Goal: Contribute content: Contribute content

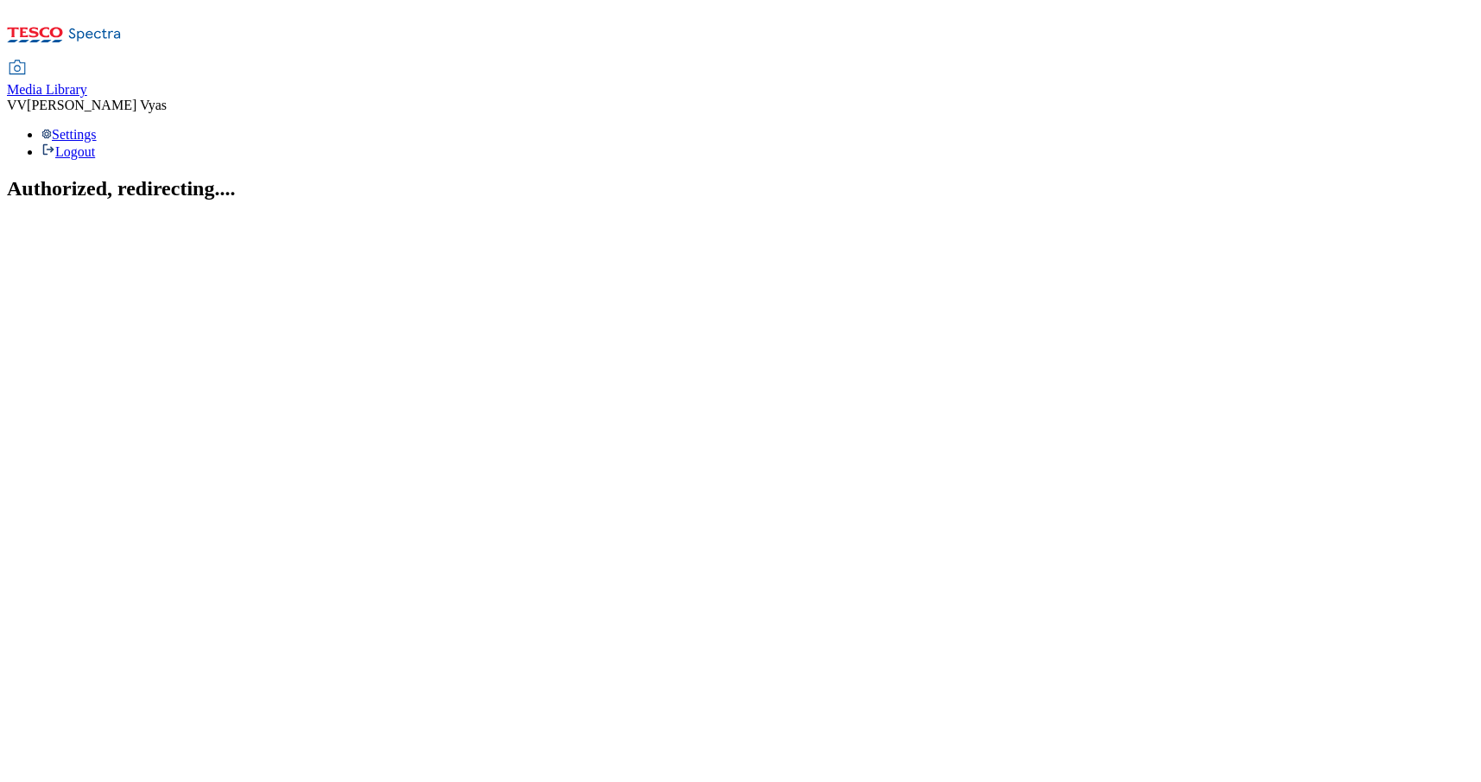
click at [87, 82] on span "Media Library" at bounding box center [47, 89] width 80 height 15
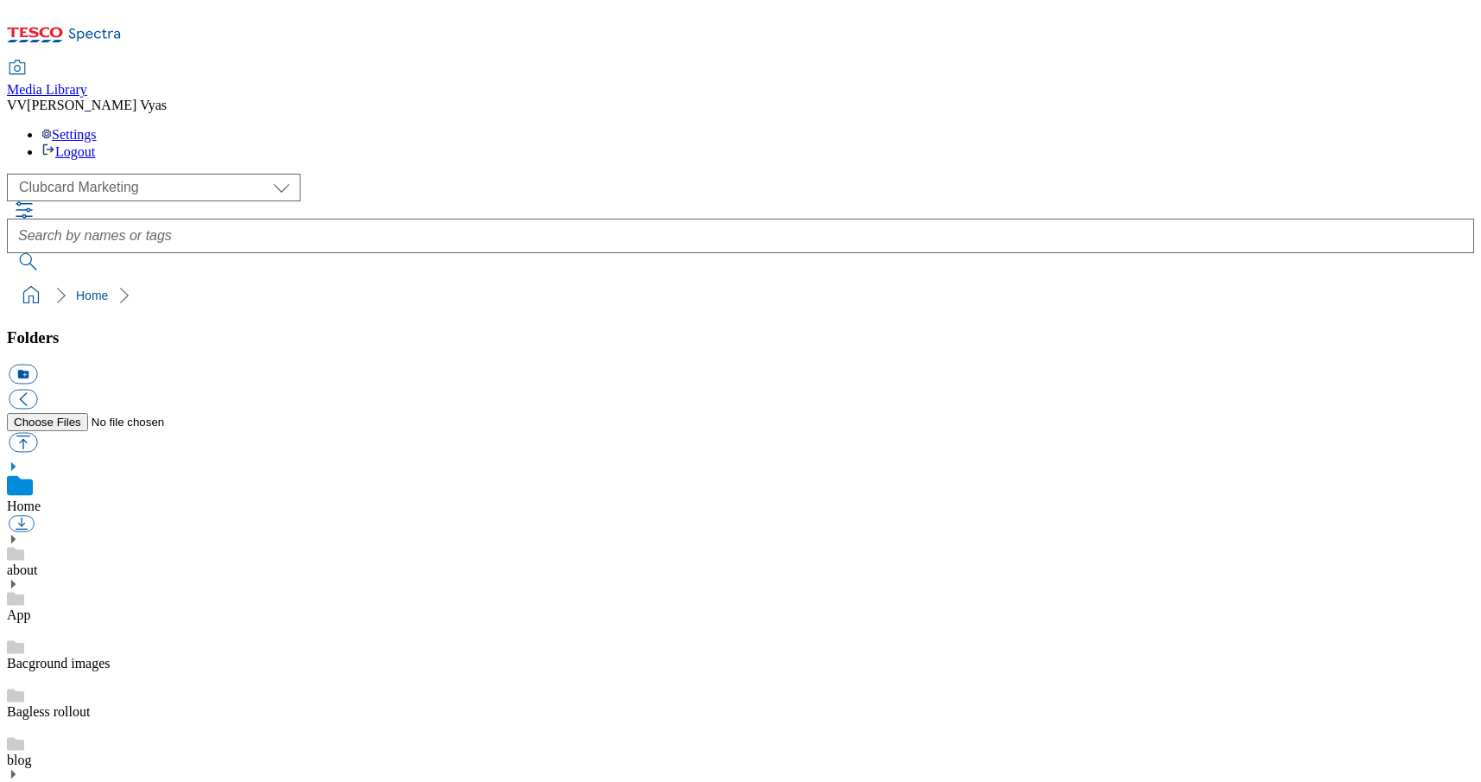
scroll to position [2, 0]
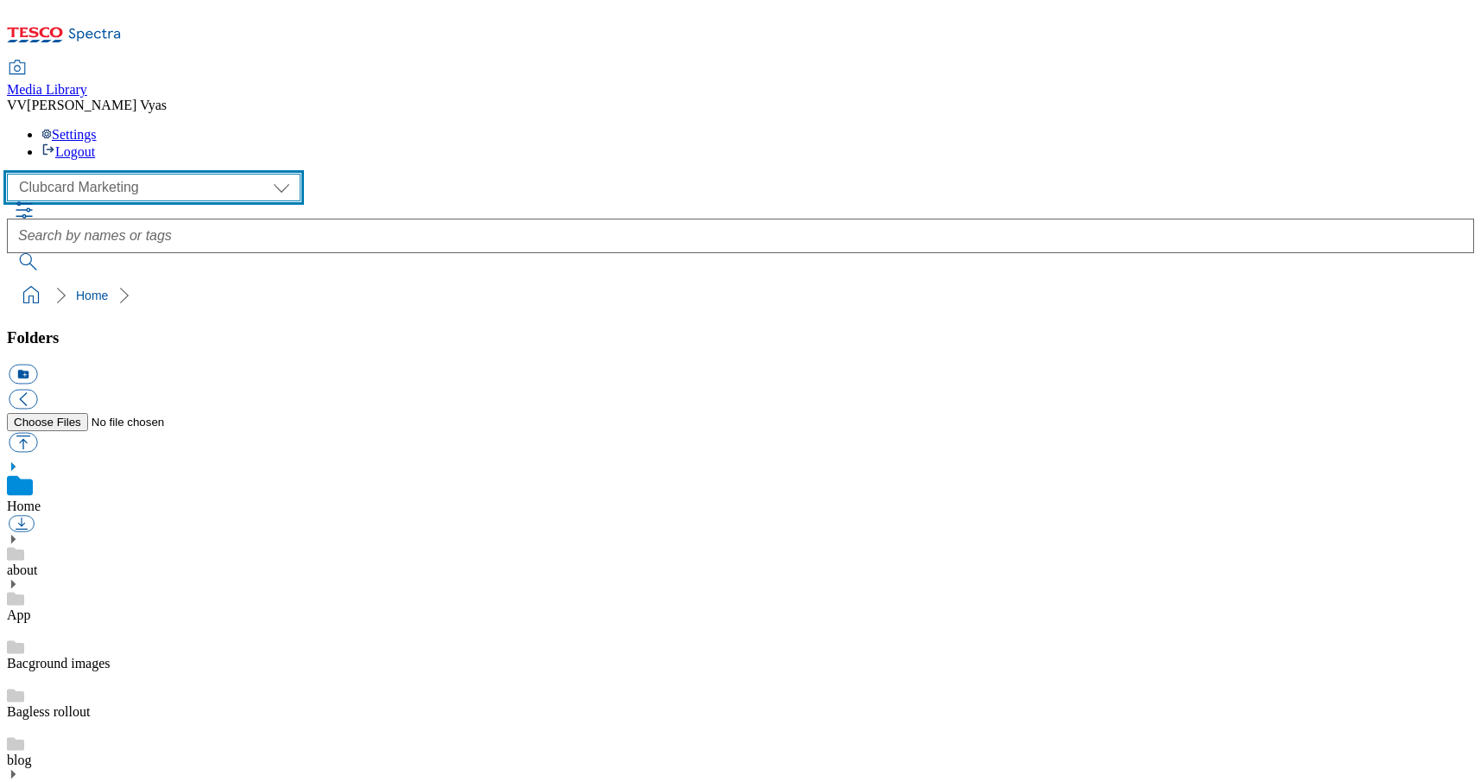
select select "flare-ghs-mktg"
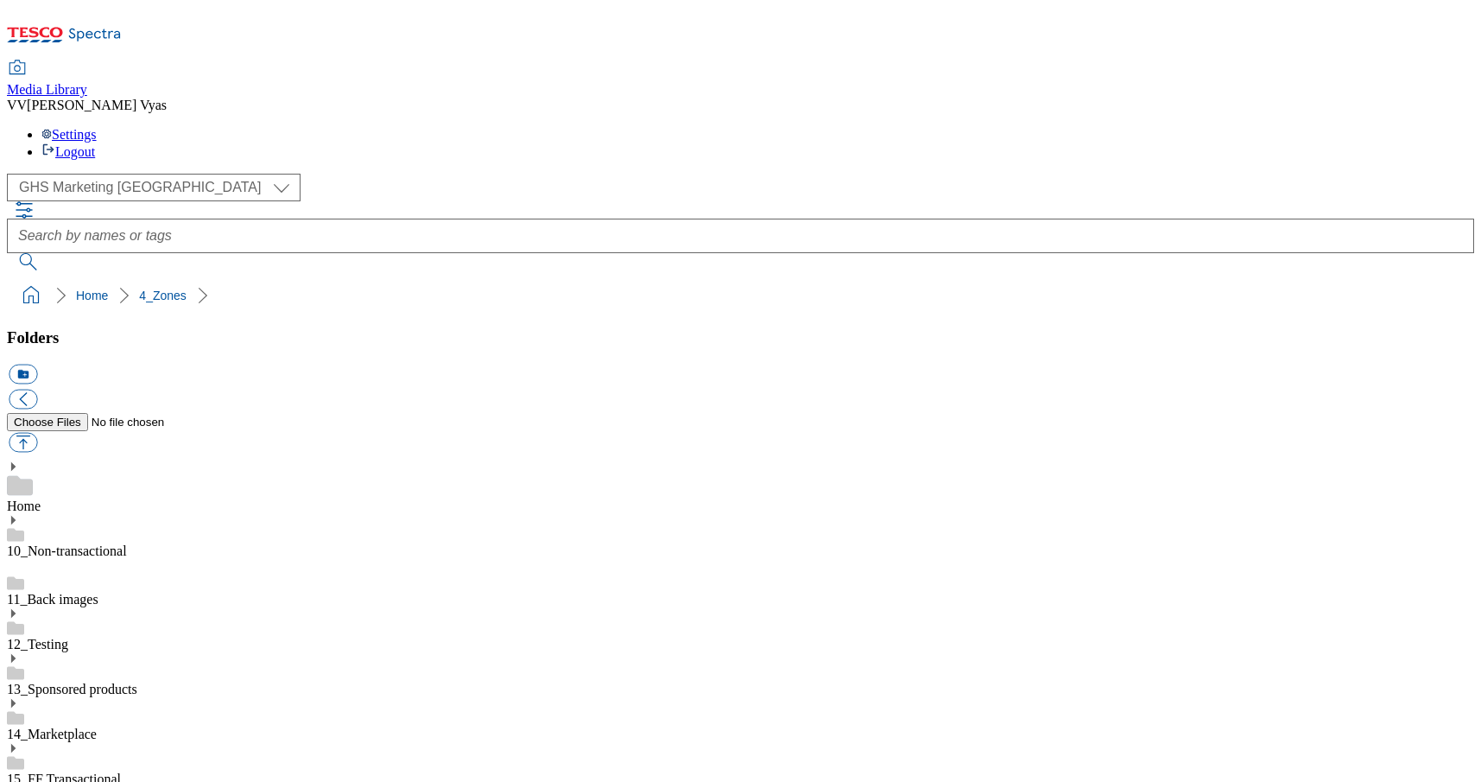
scroll to position [2865, 0]
click at [37, 433] on button "button" at bounding box center [23, 443] width 28 height 20
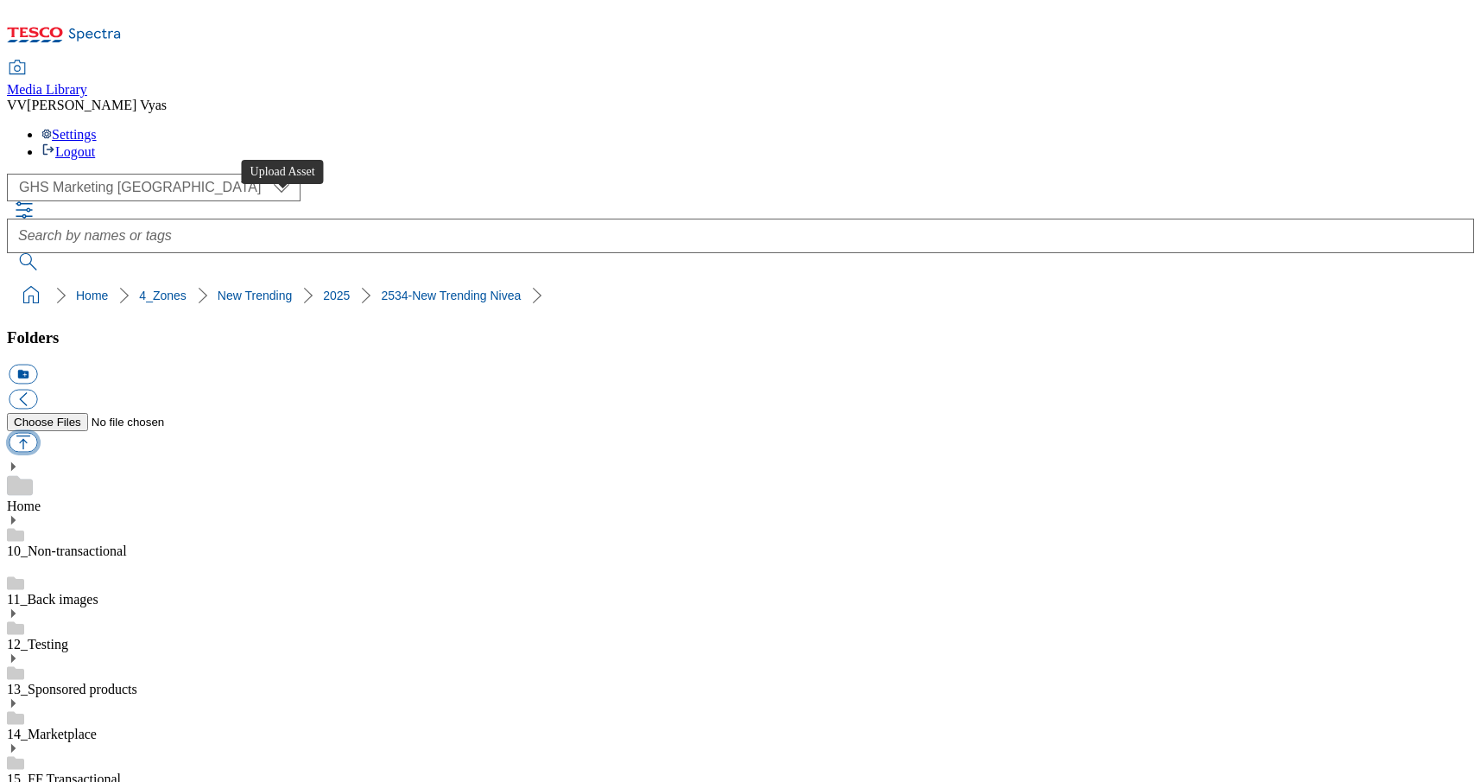
type input "C:\fakepath\Buylist Thumbnail 2534-WF-542650--GHS-Stamp-743x430-NewTrending-buy…"
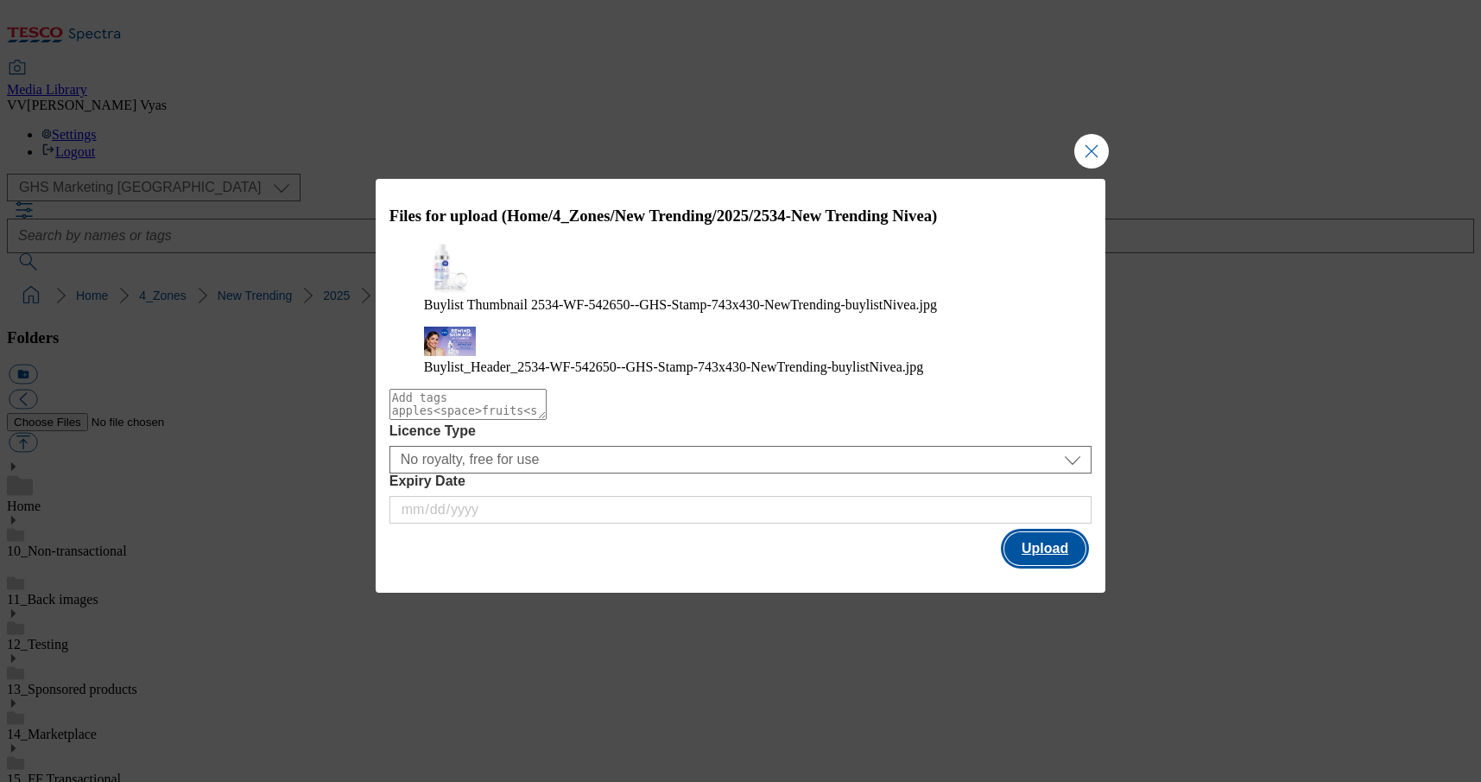
click at [1015, 560] on button "Upload" at bounding box center [1044, 548] width 81 height 33
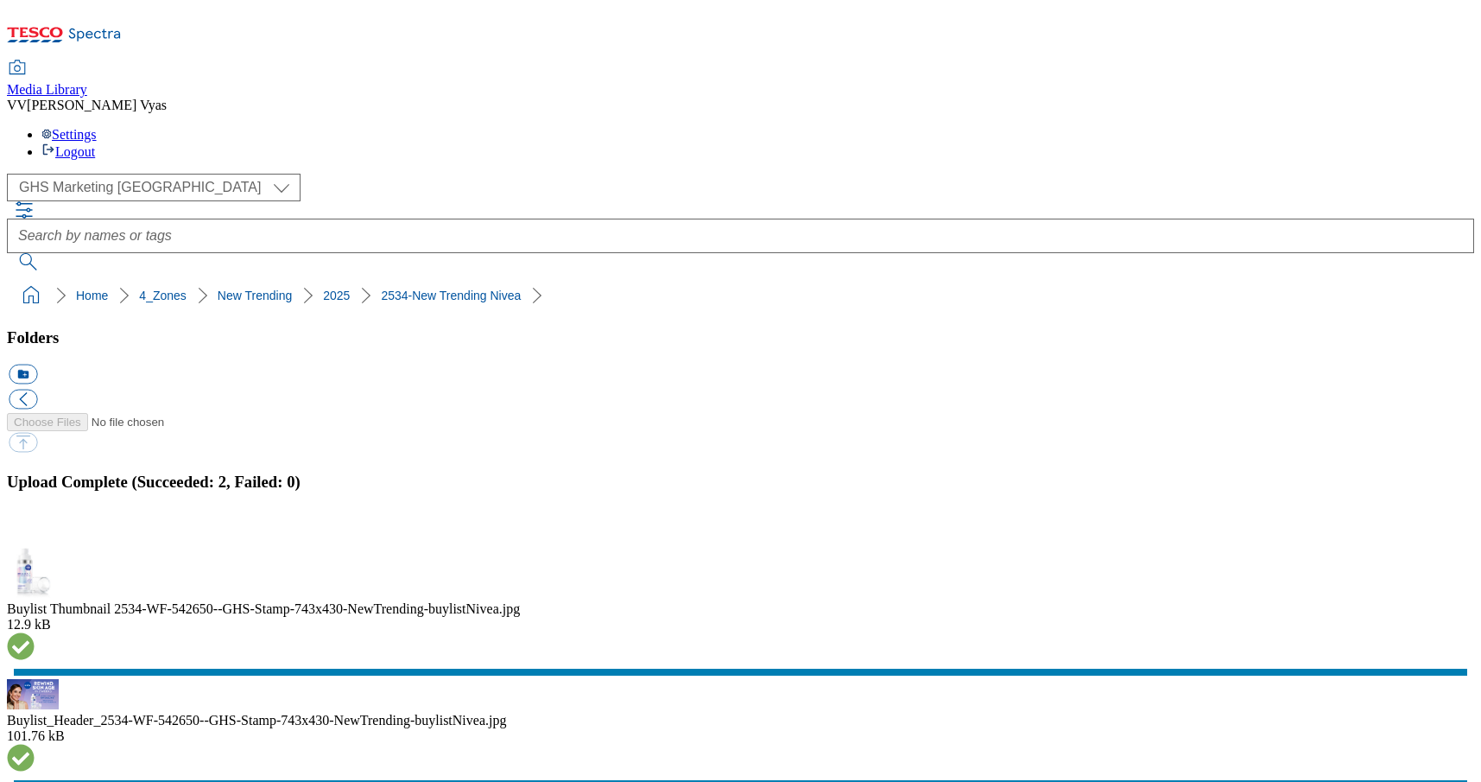
click at [35, 528] on button "button" at bounding box center [22, 536] width 26 height 16
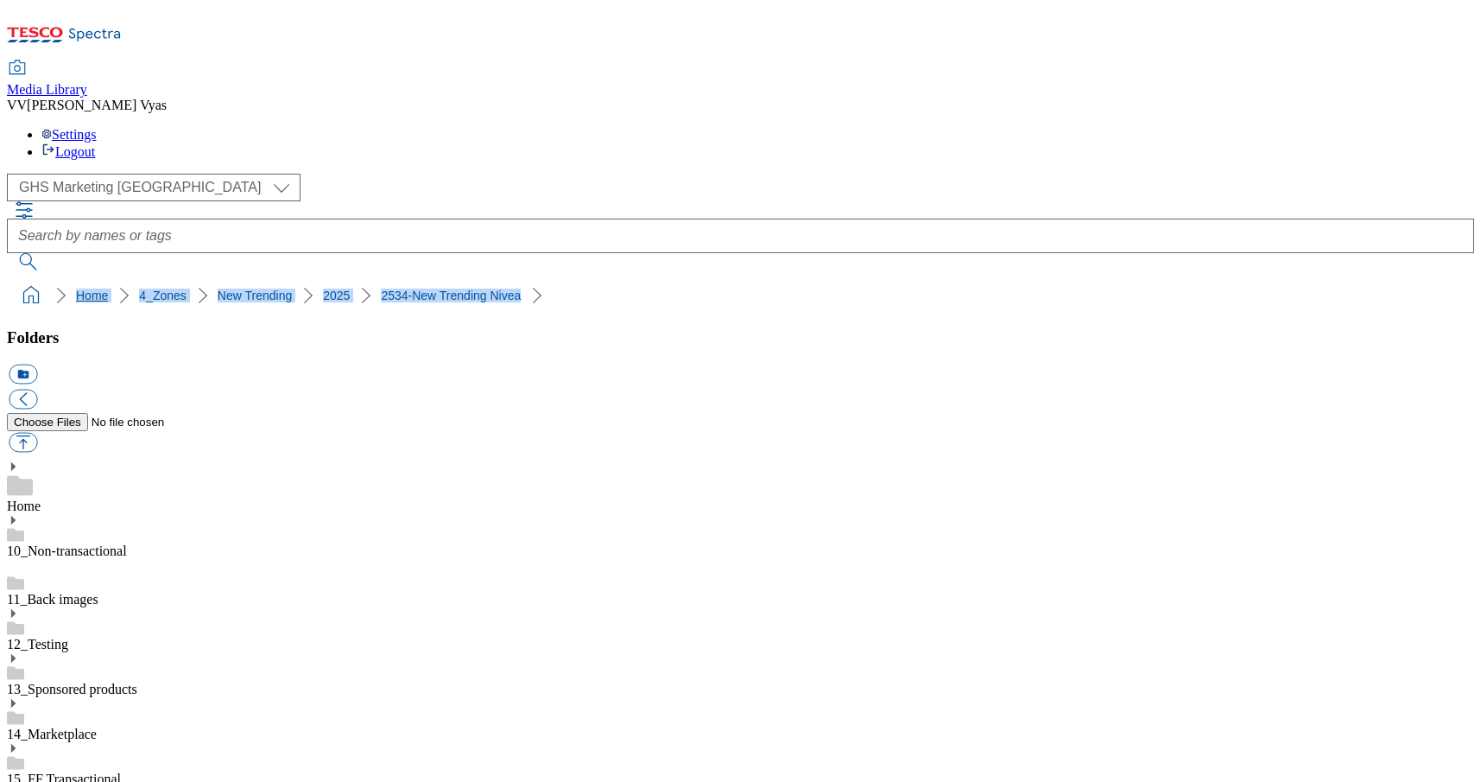
drag, startPoint x: 514, startPoint y: 155, endPoint x: 12, endPoint y: 158, distance: 501.7
click at [17, 279] on ol "Home 4_Zones New Trending 2025 2534-New Trending Nivea" at bounding box center [745, 295] width 1457 height 33
click at [526, 279] on ol "Home 4_Zones New Trending 2025 2534-New Trending Nivea" at bounding box center [745, 295] width 1457 height 33
drag, startPoint x: 506, startPoint y: 164, endPoint x: 9, endPoint y: 168, distance: 496.6
click at [9, 279] on nav "Home 4_Zones New Trending 2025 2534-New Trending Nivea" at bounding box center [740, 295] width 1467 height 33
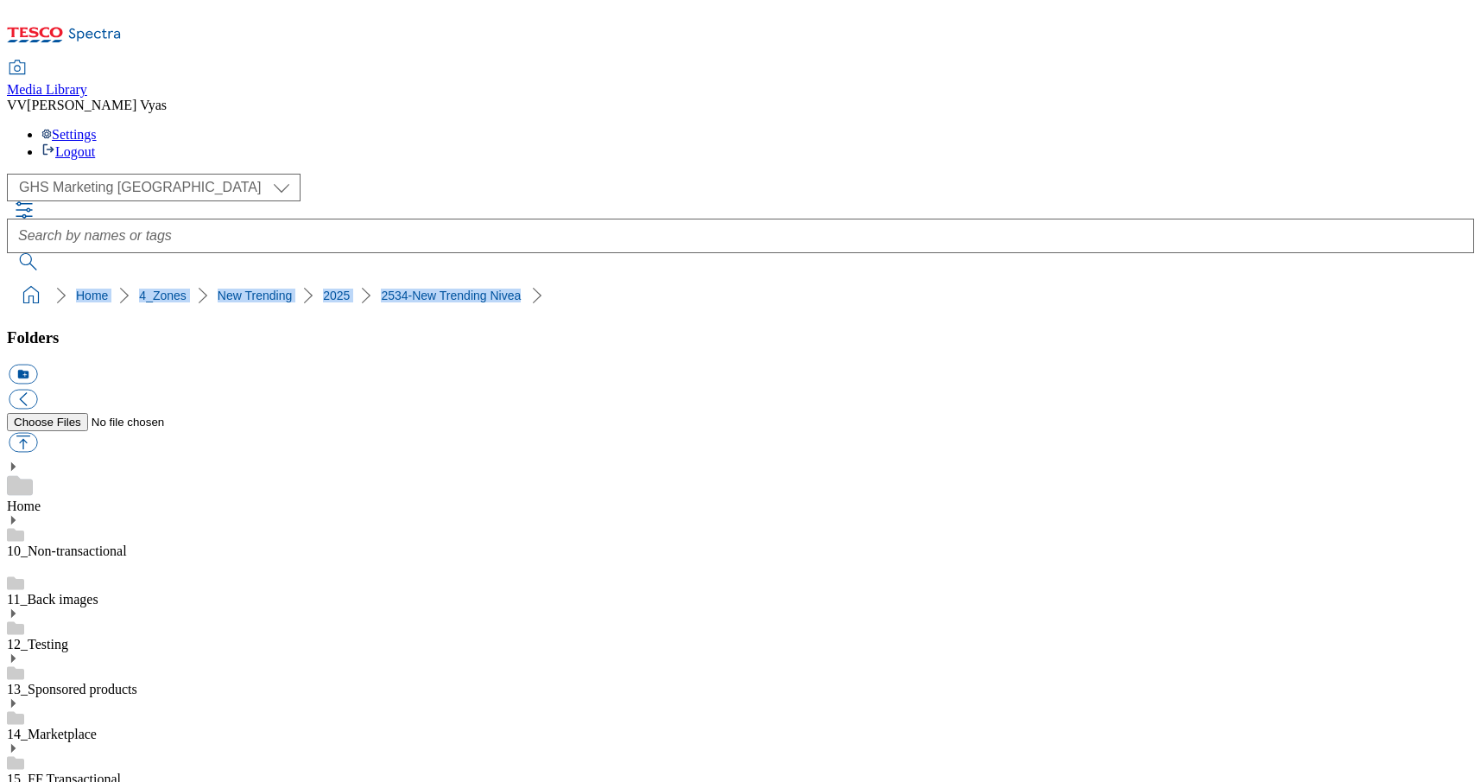
copy ol "Home 4_Zones New Trending 2025 2534-New Trending Nivea"
